Goal: Task Accomplishment & Management: Use online tool/utility

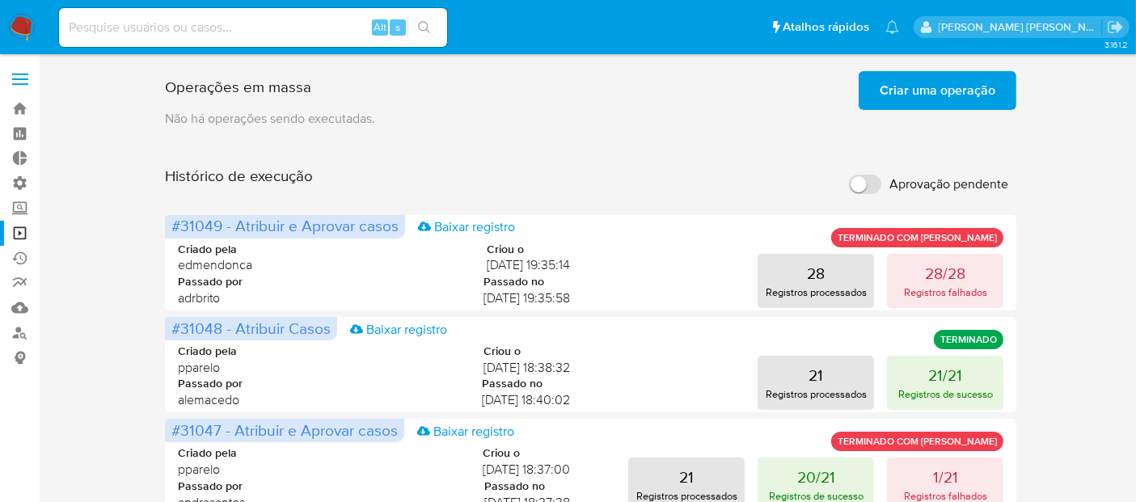
click at [952, 91] on span "Criar uma operação" at bounding box center [938, 91] width 116 height 36
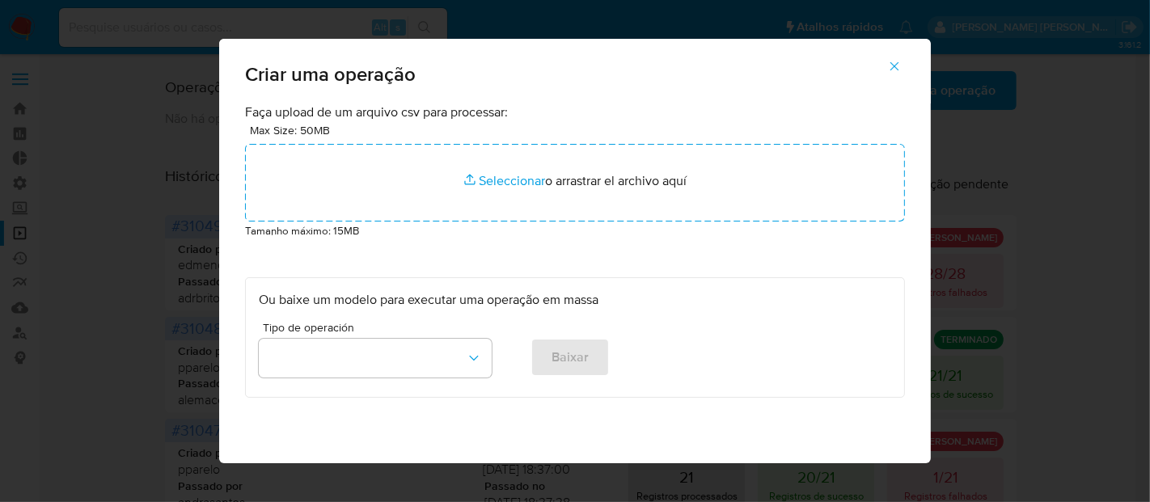
click at [902, 66] on icon "button" at bounding box center [894, 66] width 15 height 15
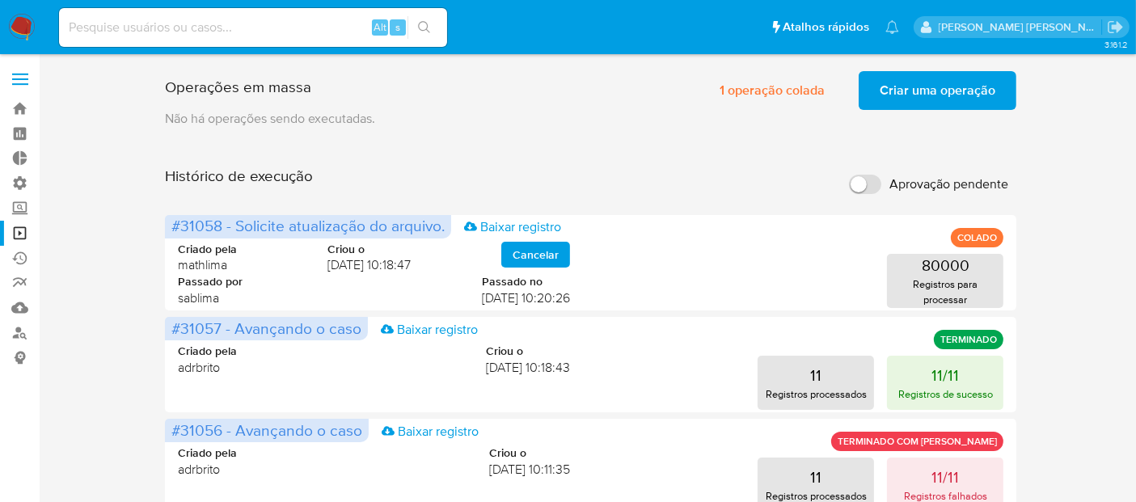
click at [945, 89] on span "Criar uma operação" at bounding box center [938, 91] width 116 height 36
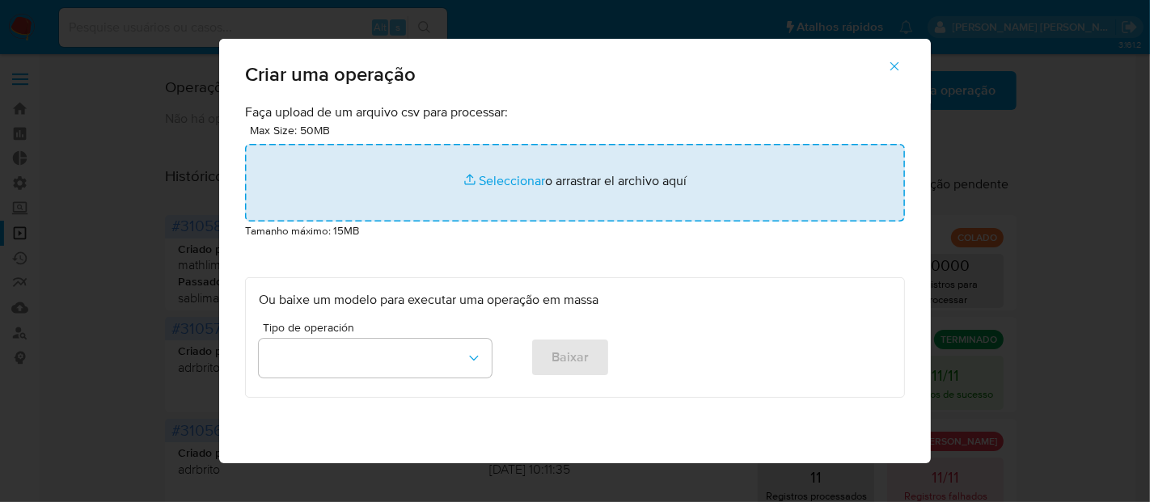
click at [505, 185] on input "file" at bounding box center [575, 183] width 660 height 78
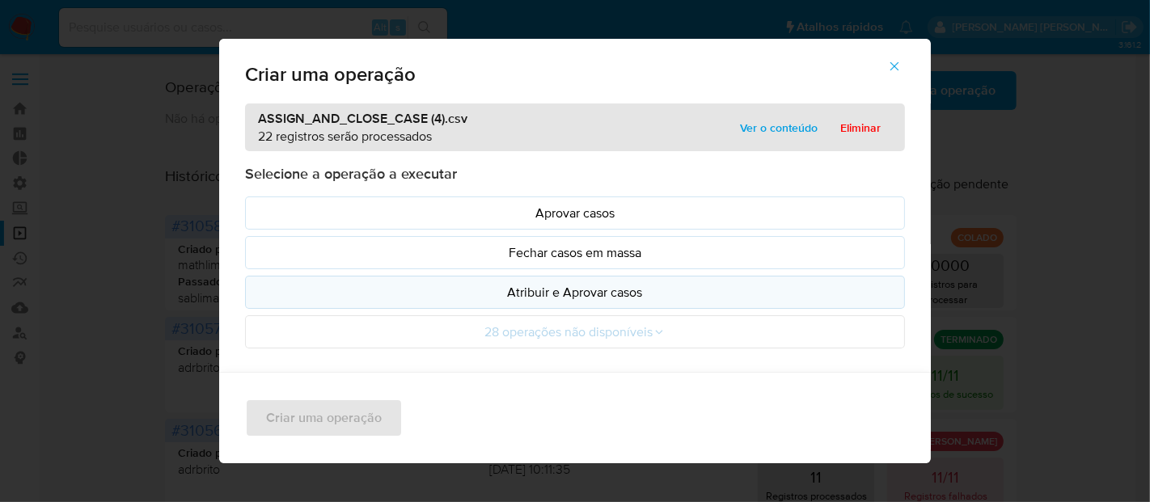
click at [463, 300] on p "Atribuir e Aprovar casos" at bounding box center [575, 292] width 632 height 19
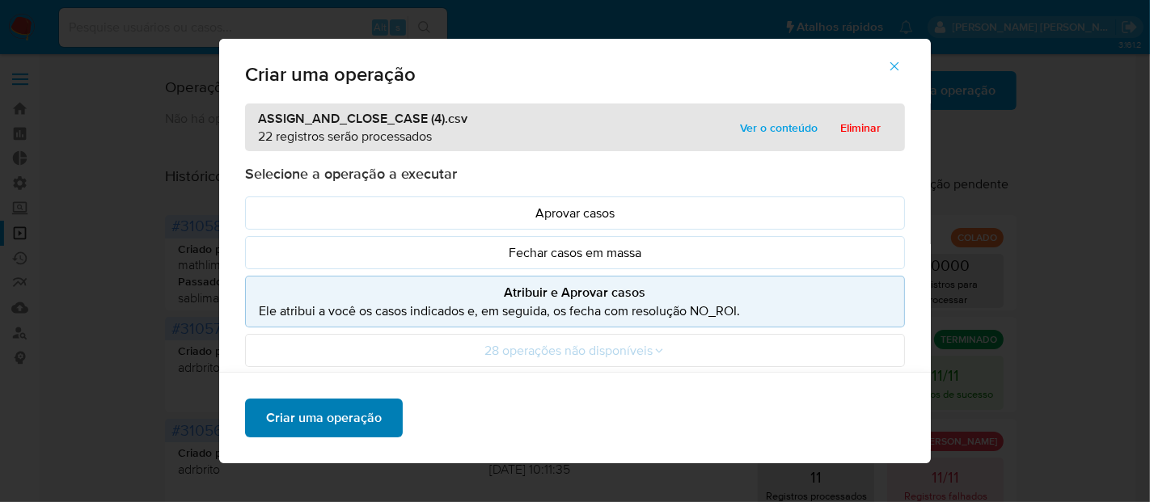
click at [365, 422] on span "Criar uma operação" at bounding box center [324, 418] width 116 height 36
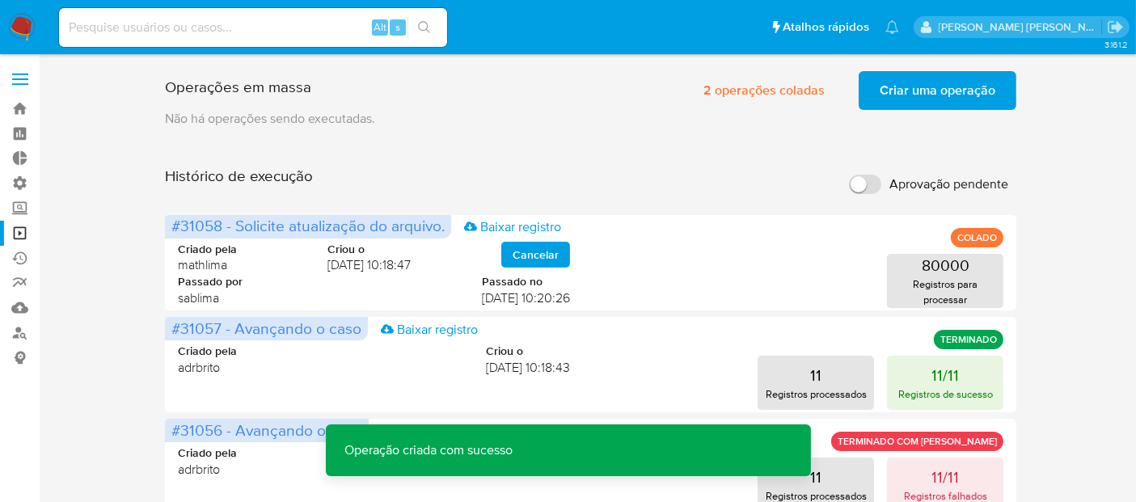
click at [949, 95] on span "Criar uma operação" at bounding box center [938, 91] width 116 height 36
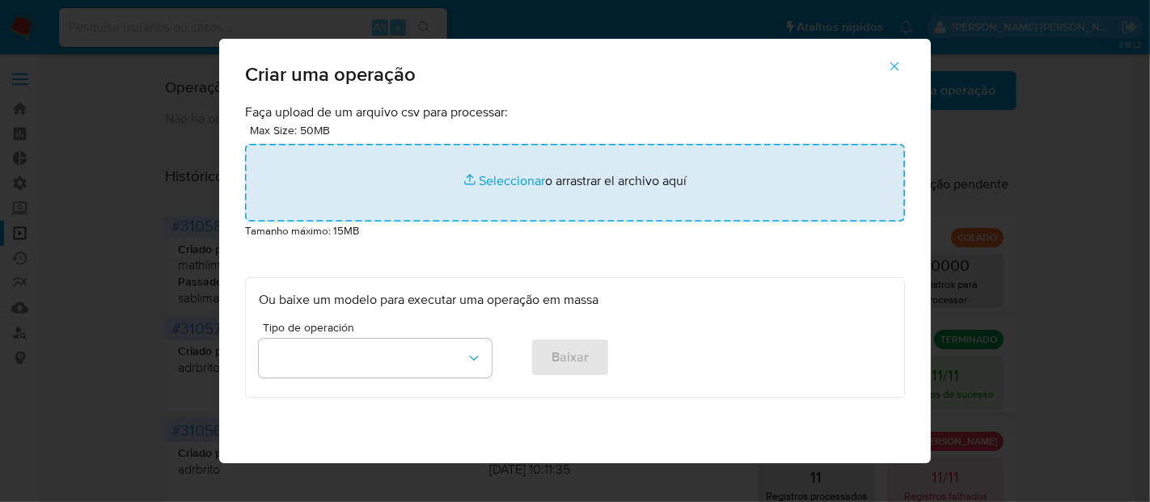
click at [519, 183] on input "file" at bounding box center [575, 183] width 660 height 78
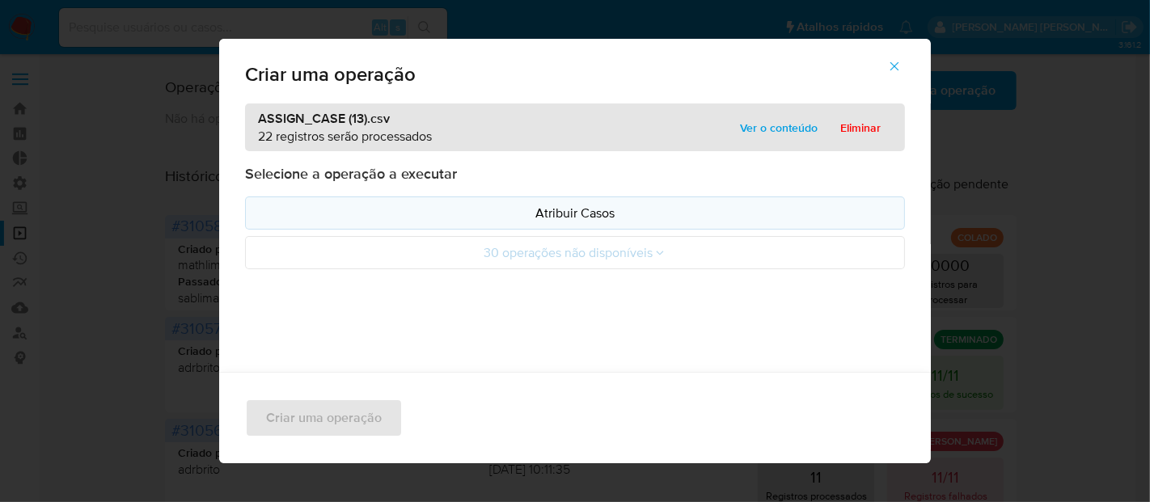
drag, startPoint x: 519, startPoint y: 183, endPoint x: 464, endPoint y: 217, distance: 64.6
click at [464, 217] on p "Atribuir Casos" at bounding box center [575, 213] width 632 height 19
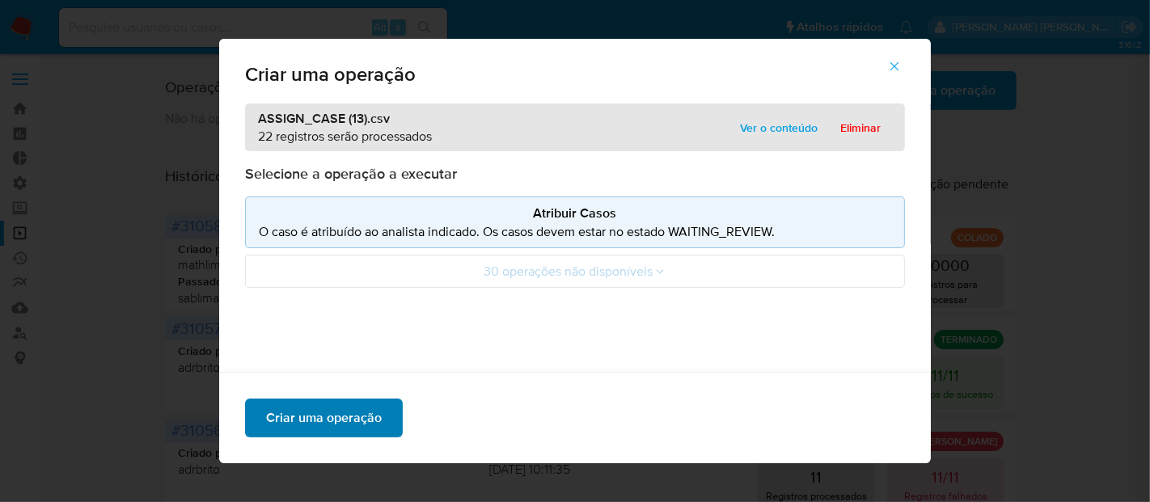
click at [372, 413] on span "Criar uma operação" at bounding box center [324, 418] width 116 height 36
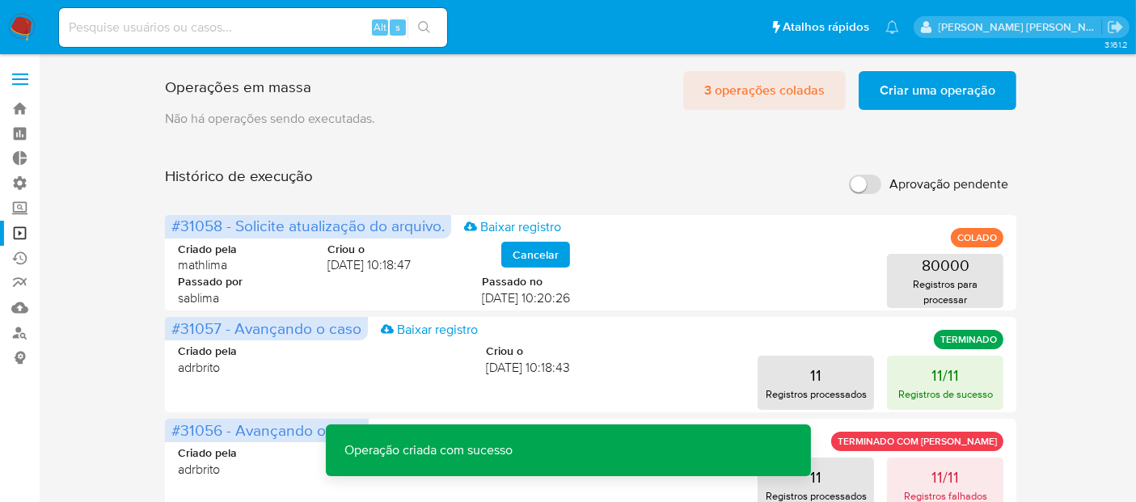
click at [739, 87] on span "3 operações coladas" at bounding box center [764, 91] width 120 height 36
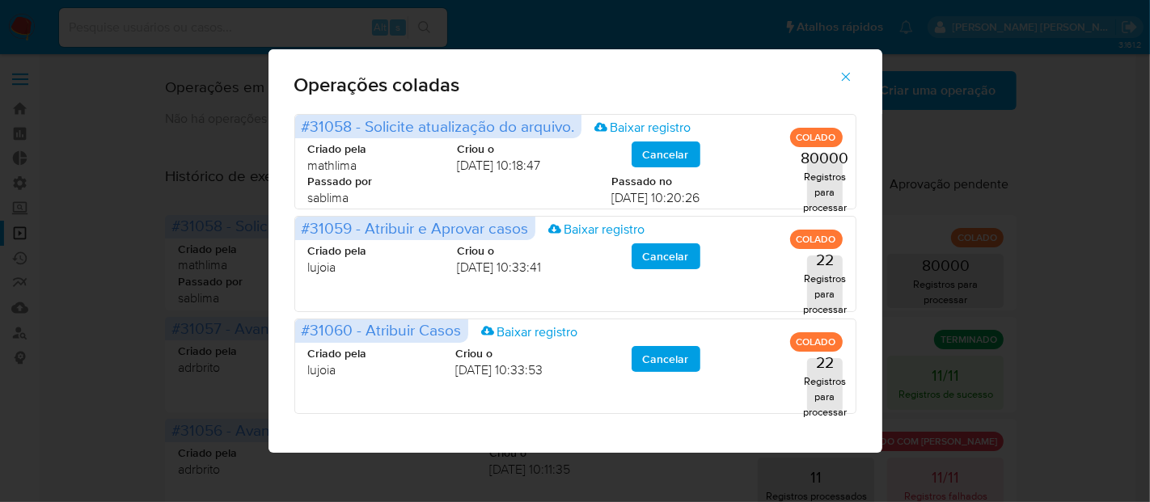
click at [845, 70] on icon "button" at bounding box center [846, 77] width 15 height 15
